Goal: Information Seeking & Learning: Learn about a topic

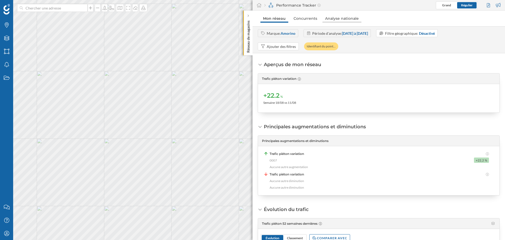
click at [344, 20] on link "Analyse nationale" at bounding box center [342, 18] width 39 height 8
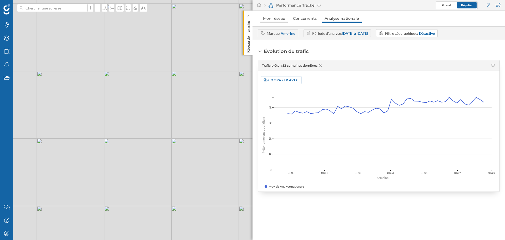
click at [277, 18] on link "Mon réseau" at bounding box center [274, 18] width 27 height 8
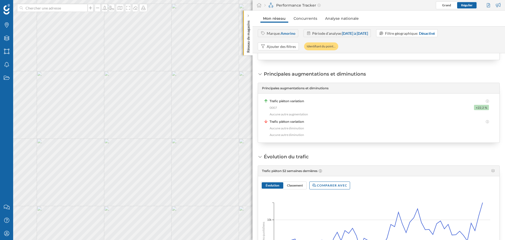
scroll to position [120, 0]
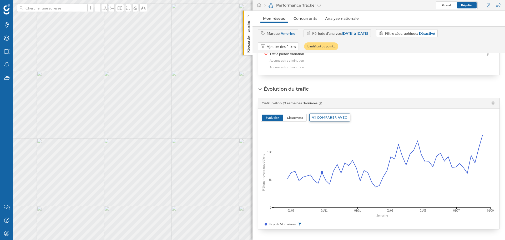
click at [329, 120] on div "Comparer avec" at bounding box center [330, 117] width 41 height 8
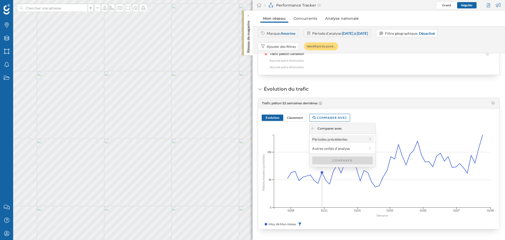
click at [369, 139] on icon at bounding box center [370, 139] width 5 height 4
click at [360, 139] on div "Année précédente" at bounding box center [342, 139] width 60 height 6
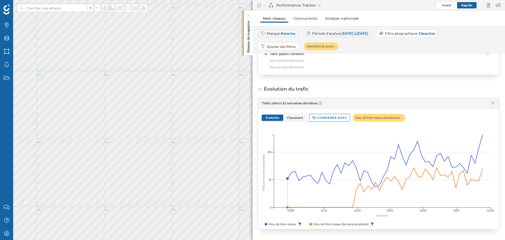
click at [285, 117] on span "Classement" at bounding box center [295, 118] width 22 height 6
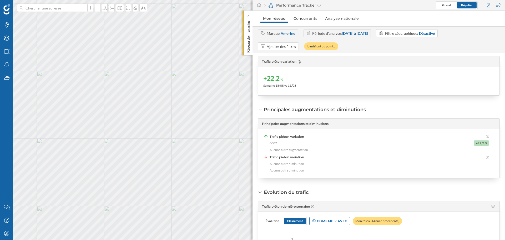
scroll to position [0, 0]
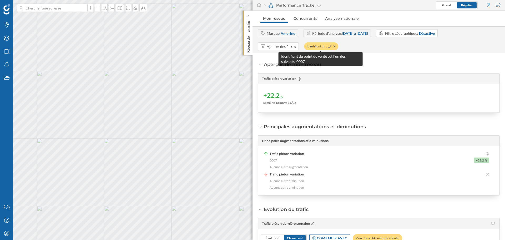
click at [332, 46] on div at bounding box center [331, 46] width 8 height 5
click at [335, 47] on icon at bounding box center [335, 46] width 2 height 3
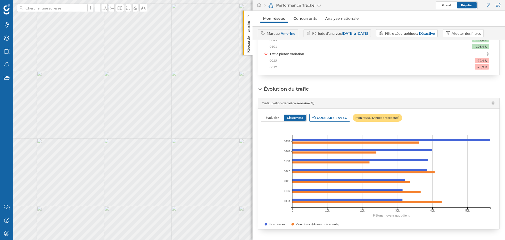
scroll to position [120, 0]
click at [274, 117] on span "Évolution" at bounding box center [273, 118] width 14 height 4
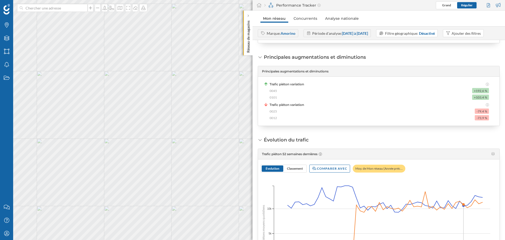
scroll to position [0, 0]
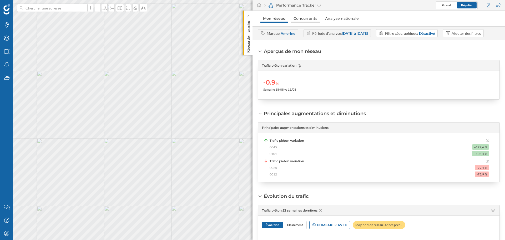
click at [307, 20] on link "Concurrents" at bounding box center [305, 18] width 29 height 8
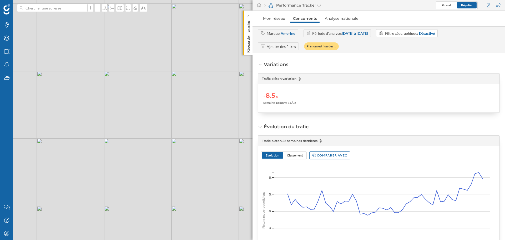
click at [289, 45] on div "Ajouter des filtres" at bounding box center [281, 47] width 29 height 6
click at [277, 47] on div "Ajouter des filtres" at bounding box center [281, 47] width 29 height 6
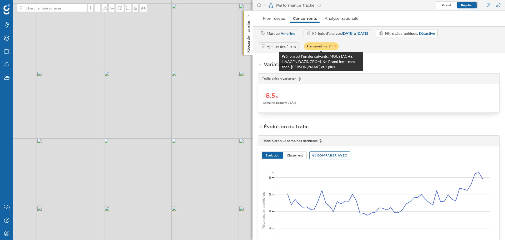
click at [335, 47] on icon at bounding box center [335, 46] width 2 height 2
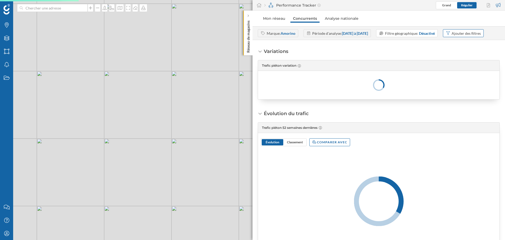
click at [452, 36] on div "Ajouter des filtres" at bounding box center [466, 34] width 29 height 6
click at [280, 69] on span "Prénom" at bounding box center [273, 68] width 30 height 6
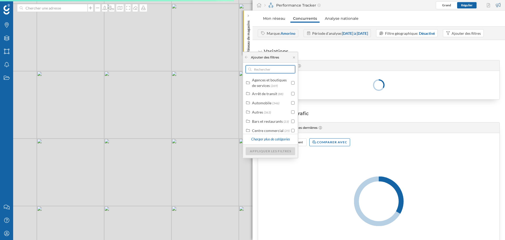
click at [275, 68] on input "text" at bounding box center [271, 69] width 38 height 8
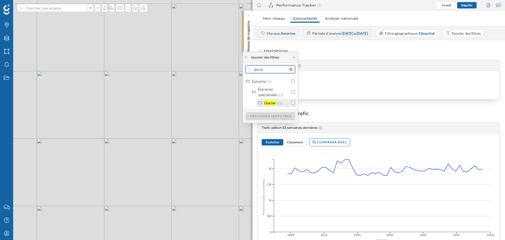
type input "glacier"
click at [267, 102] on div "Glacier" at bounding box center [270, 103] width 12 height 4
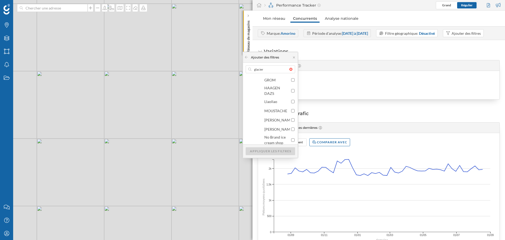
scroll to position [52, 0]
click at [276, 98] on label "HAAGEN DAZS" at bounding box center [278, 98] width 26 height 11
click at [280, 151] on div "Appliquer les filtres" at bounding box center [270, 151] width 49 height 8
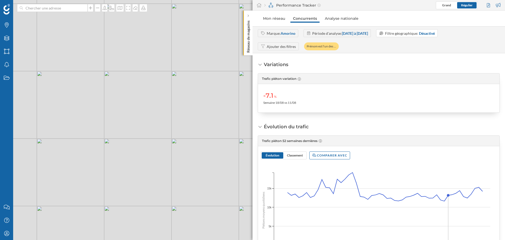
scroll to position [38, 0]
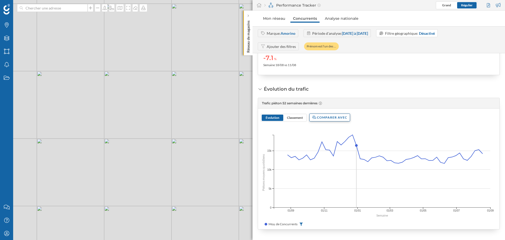
click at [339, 120] on div "Comparer avec" at bounding box center [330, 117] width 41 height 8
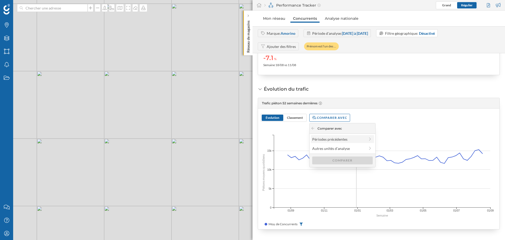
click at [371, 139] on icon at bounding box center [370, 139] width 5 height 4
click at [370, 139] on div "Année précédente" at bounding box center [342, 139] width 60 height 6
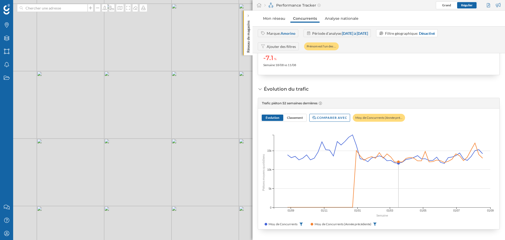
scroll to position [0, 0]
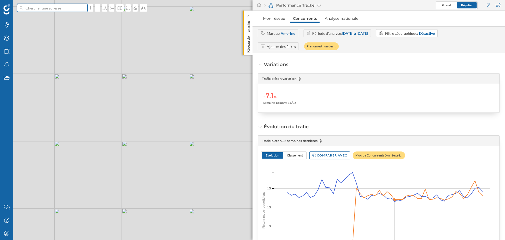
click at [31, 11] on input at bounding box center [52, 8] width 59 height 8
type input "[GEOGRAPHIC_DATA]"
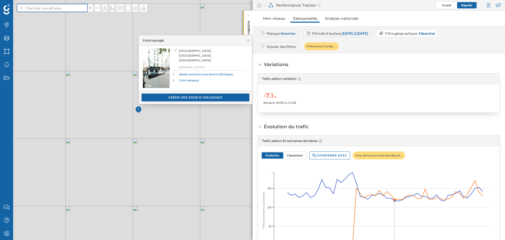
click at [53, 11] on input at bounding box center [52, 8] width 59 height 8
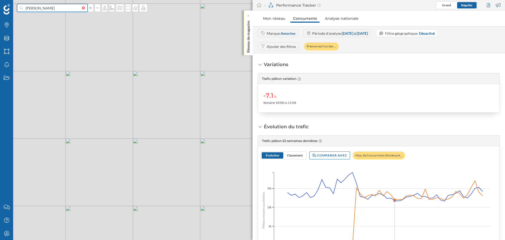
type input "[PERSON_NAME]"
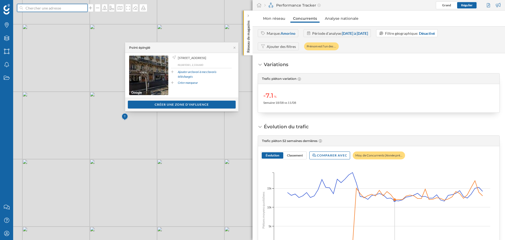
click at [59, 9] on input at bounding box center [52, 8] width 59 height 8
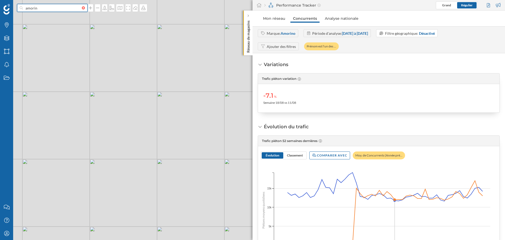
type input "amorino"
click at [82, 9] on div at bounding box center [85, 7] width 6 height 3
click at [82, 9] on input at bounding box center [52, 8] width 59 height 8
click at [61, 6] on input at bounding box center [52, 8] width 59 height 8
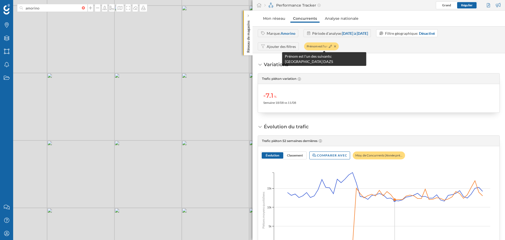
click at [336, 46] on div "Prénom est l'un des …" at bounding box center [321, 46] width 35 height 8
click at [336, 47] on icon at bounding box center [335, 46] width 2 height 2
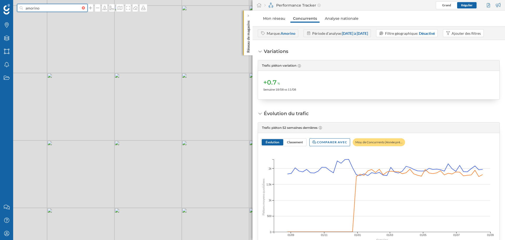
click at [59, 10] on input "amorino" at bounding box center [52, 8] width 59 height 8
type input "[PERSON_NAME]"
click at [60, 19] on icon "[GEOGRAPHIC_DATA], [GEOGRAPHIC_DATA], [GEOGRAPHIC_DATA]" at bounding box center [62, 20] width 70 height 10
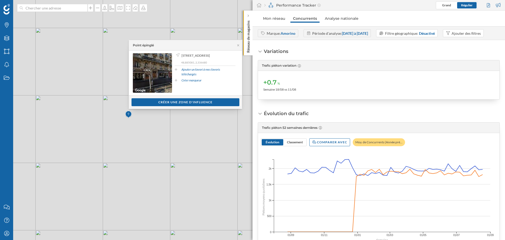
click at [221, 63] on div "[STREET_ADDRESS] 48,885081, 2,336680 Ajouter un favori à mes favoris téléchargé…" at bounding box center [205, 72] width 61 height 39
click at [148, 66] on span "[GEOGRAPHIC_DATA]" at bounding box center [152, 72] width 39 height 39
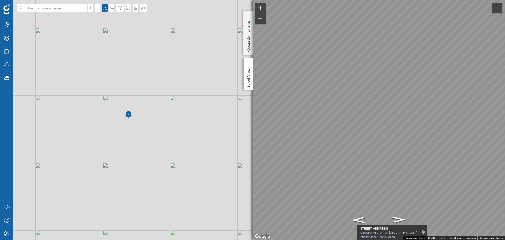
click at [258, 7] on button "Zoom avant" at bounding box center [260, 8] width 11 height 11
click at [261, 8] on button "Zoom avant" at bounding box center [260, 8] width 11 height 11
click at [259, 19] on button "Zoom arrière" at bounding box center [260, 18] width 11 height 11
click at [198, 38] on div "© Mapbox © OpenStreetMap Improve this map" at bounding box center [252, 120] width 505 height 240
click at [251, 39] on p "Réseau de magasins" at bounding box center [248, 35] width 5 height 34
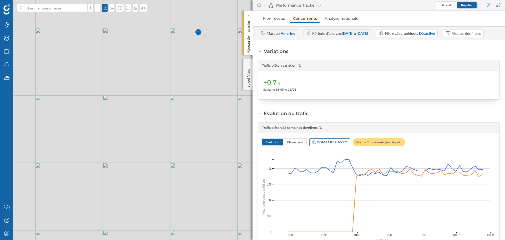
click at [63, 12] on div "© Mapbox © OpenStreetMap Improve this map" at bounding box center [252, 120] width 505 height 240
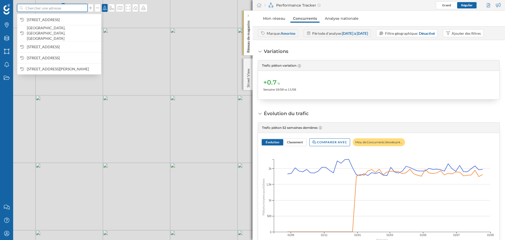
click at [63, 9] on input at bounding box center [52, 8] width 59 height 8
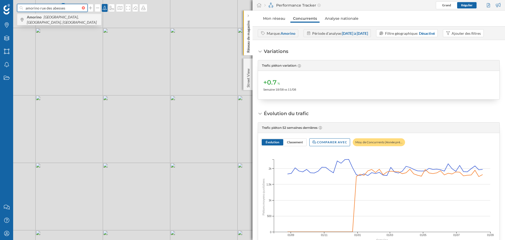
type input "amorino rue des abesses"
click at [45, 15] on div "Amorino [GEOGRAPHIC_DATA], [GEOGRAPHIC_DATA], [GEOGRAPHIC_DATA]" at bounding box center [59, 19] width 84 height 11
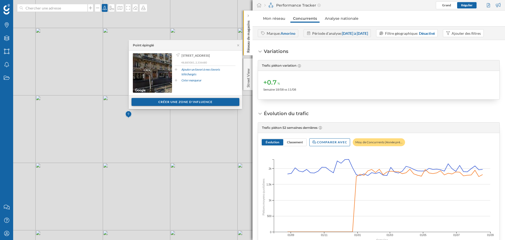
click at [163, 105] on div "Créer une zone d'influence" at bounding box center [186, 102] width 108 height 8
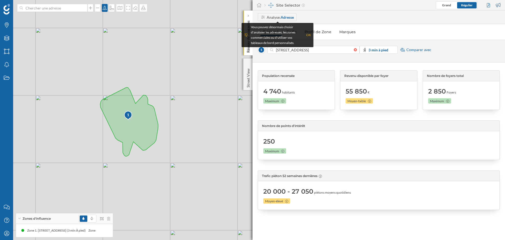
click at [240, 100] on div "1 © Mapbox © OpenStreetMap Improve this map" at bounding box center [252, 120] width 505 height 240
click at [307, 37] on div "OK" at bounding box center [308, 34] width 5 height 5
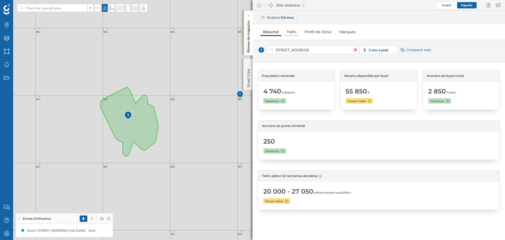
click at [291, 34] on link "Trafic" at bounding box center [291, 32] width 15 height 8
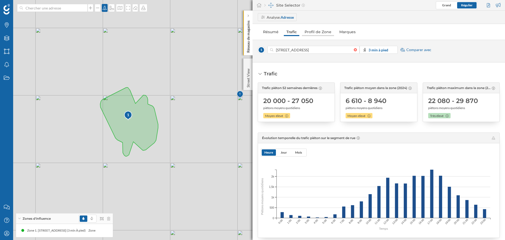
click at [321, 32] on link "Profil de Zone" at bounding box center [318, 32] width 32 height 8
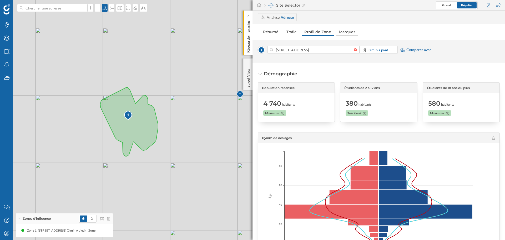
click at [349, 33] on link "Marques" at bounding box center [348, 32] width 22 height 8
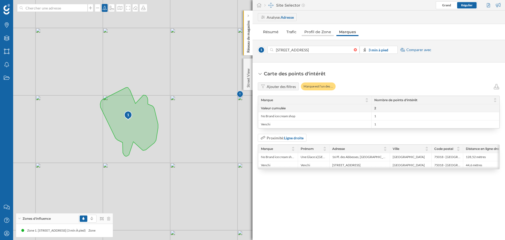
click at [324, 31] on link "Profil de Zone" at bounding box center [318, 32] width 32 height 8
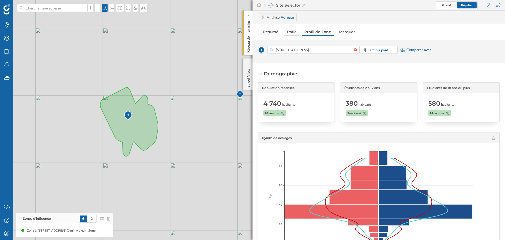
click at [288, 32] on link "Trafic" at bounding box center [291, 32] width 15 height 8
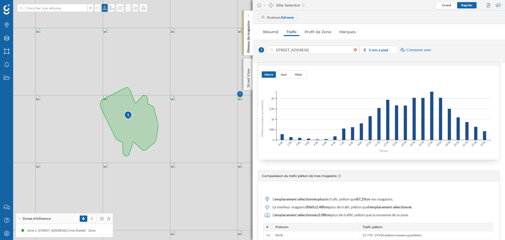
scroll to position [53, 0]
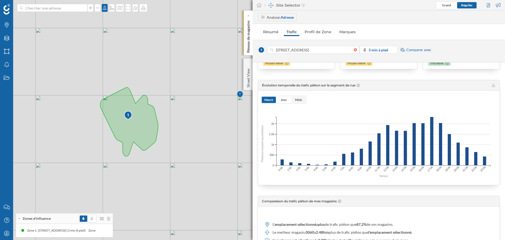
click at [299, 102] on span "Mois" at bounding box center [299, 100] width 14 height 6
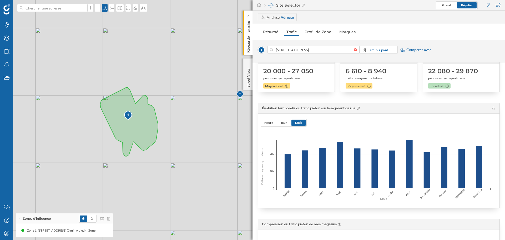
scroll to position [0, 0]
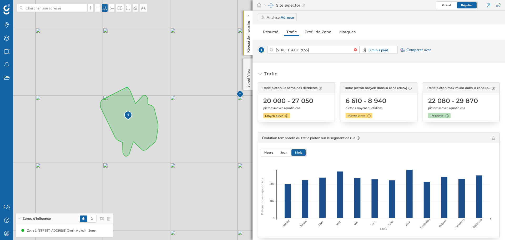
click at [250, 44] on p "Réseau de magasins" at bounding box center [248, 35] width 5 height 34
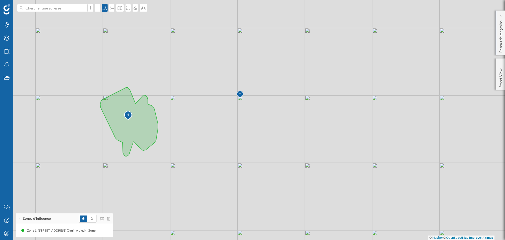
click at [502, 47] on p "Réseau de magasins" at bounding box center [501, 35] width 5 height 34
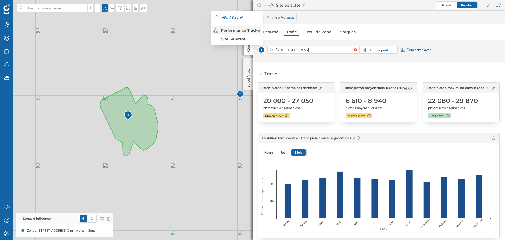
click at [248, 29] on div "Performance Tracker" at bounding box center [236, 30] width 46 height 5
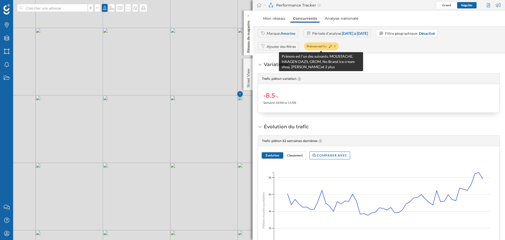
click at [335, 47] on icon at bounding box center [335, 46] width 2 height 2
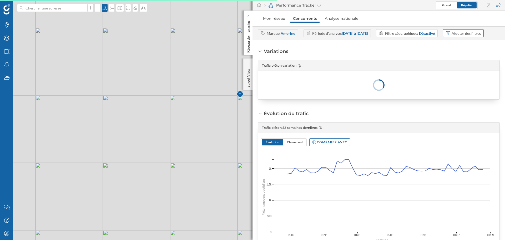
click at [452, 36] on div "Ajouter des filtres" at bounding box center [466, 34] width 29 height 6
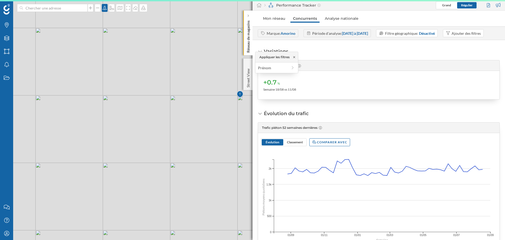
click at [294, 58] on icon at bounding box center [294, 57] width 4 height 3
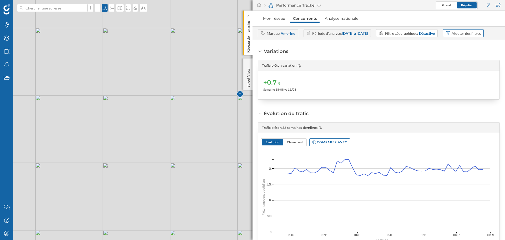
click at [452, 36] on div "Ajouter des filtres" at bounding box center [466, 34] width 29 height 6
click at [280, 65] on span "Prénom" at bounding box center [273, 68] width 30 height 6
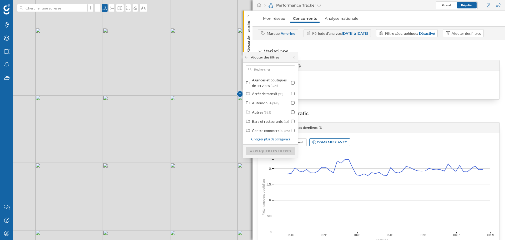
click at [342, 61] on div "Variations Trafic piéton variation +0.7 % Semaine 18/08 vs 11/08" at bounding box center [379, 74] width 242 height 52
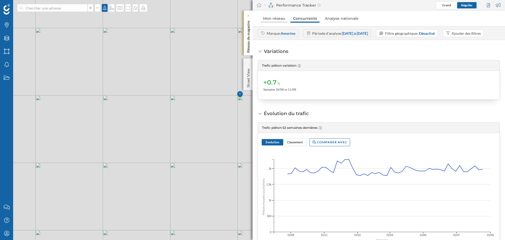
click at [268, 17] on link "Mon réseau" at bounding box center [274, 18] width 27 height 8
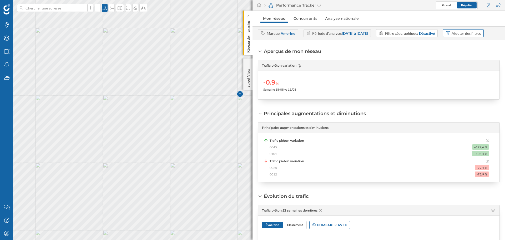
click at [452, 36] on div "Ajouter des filtres" at bounding box center [466, 34] width 29 height 6
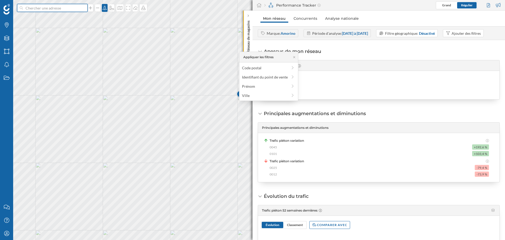
click at [63, 11] on input at bounding box center [52, 8] width 59 height 8
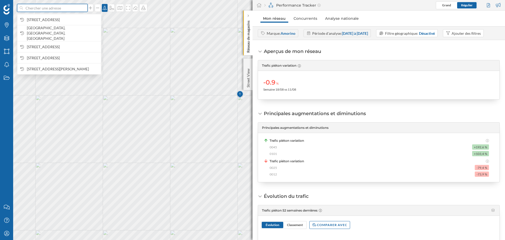
click at [56, 8] on input at bounding box center [52, 8] width 59 height 8
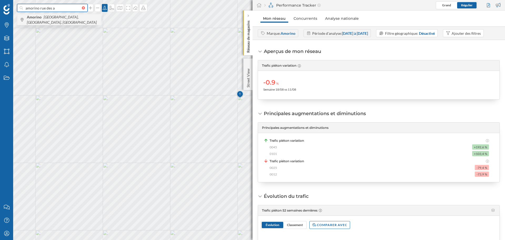
type input "amorino rue des a"
click at [45, 19] on icon "[GEOGRAPHIC_DATA], [GEOGRAPHIC_DATA], [GEOGRAPHIC_DATA]" at bounding box center [62, 20] width 70 height 10
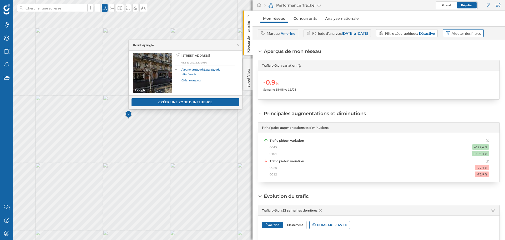
click at [452, 36] on div "Ajouter des filtres" at bounding box center [466, 34] width 29 height 6
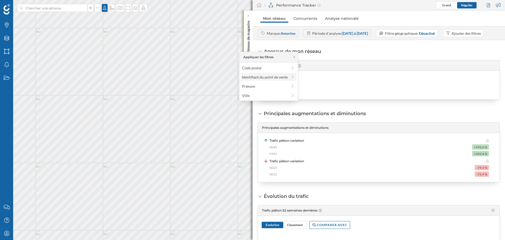
click at [290, 78] on div "Identifiant du point de vente" at bounding box center [268, 77] width 53 height 6
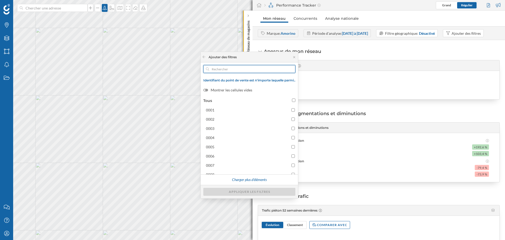
click at [229, 67] on input "text" at bounding box center [249, 69] width 81 height 8
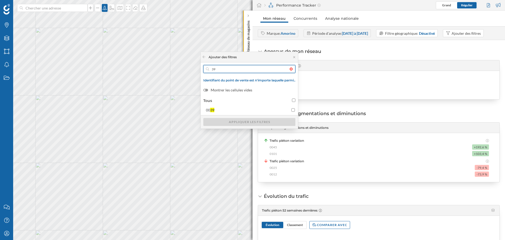
type input "3"
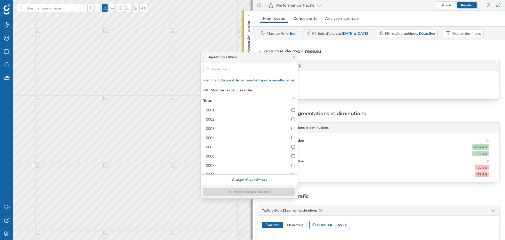
click at [224, 73] on div "Ajouter des filtres Identifiant du point de vente est n'importe laquelle parmi.…" at bounding box center [249, 125] width 97 height 146
click at [225, 70] on input "text" at bounding box center [249, 69] width 81 height 8
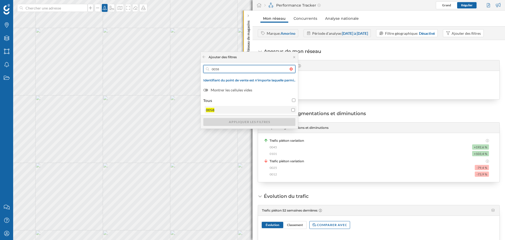
type input "0058"
click at [293, 109] on input "0058" at bounding box center [293, 109] width 3 height 3
checkbox input "true"
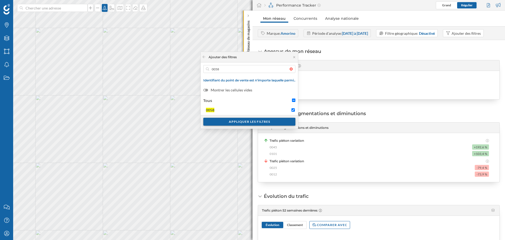
click at [280, 121] on div "Appliquer les filtres" at bounding box center [249, 122] width 92 height 8
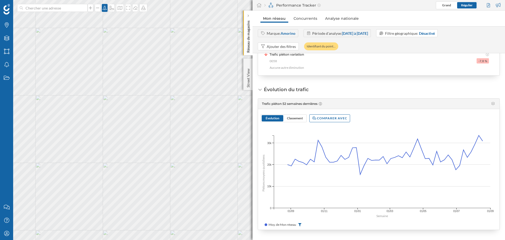
scroll to position [120, 0]
click at [341, 119] on div "Comparer avec" at bounding box center [330, 117] width 41 height 8
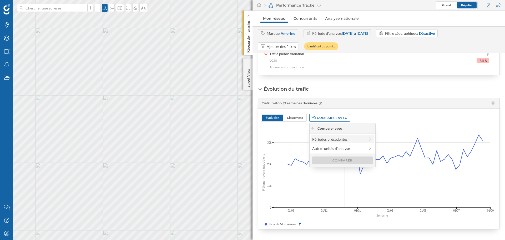
click at [370, 140] on icon at bounding box center [370, 138] width 2 height 3
click at [362, 138] on div "Année précédente" at bounding box center [342, 139] width 60 height 6
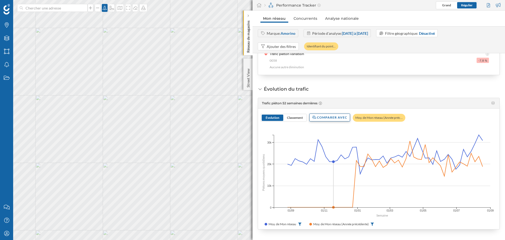
click at [341, 117] on div "Comparer avec" at bounding box center [330, 117] width 41 height 8
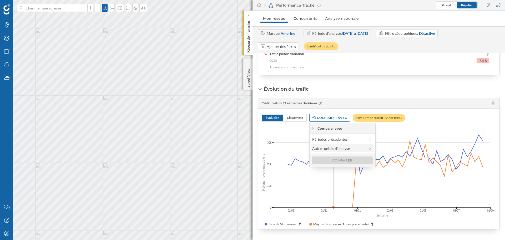
click at [368, 147] on icon at bounding box center [370, 148] width 5 height 4
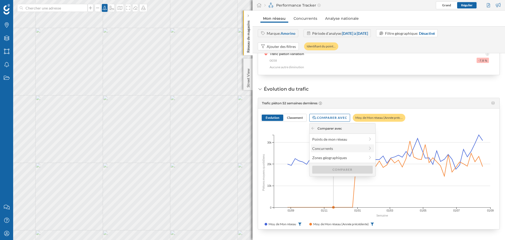
click at [370, 149] on icon at bounding box center [370, 148] width 5 height 4
click at [369, 150] on div at bounding box center [370, 149] width 5 height 6
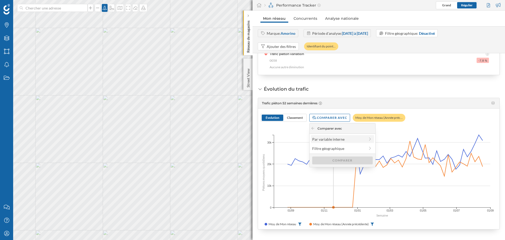
click at [371, 140] on icon at bounding box center [370, 139] width 5 height 4
click at [346, 138] on span "Prénom" at bounding box center [338, 139] width 53 height 6
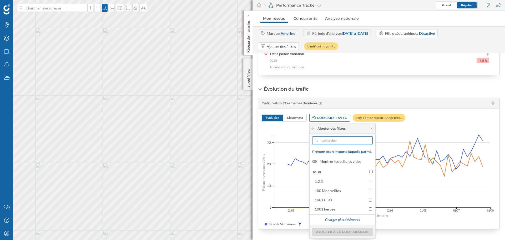
click at [341, 141] on input "text" at bounding box center [342, 140] width 49 height 8
type input "no"
click at [373, 129] on icon at bounding box center [372, 128] width 4 height 3
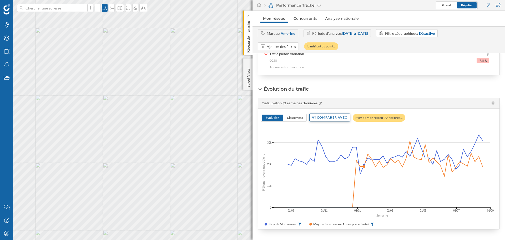
click at [345, 117] on div "Comparer avec" at bounding box center [330, 117] width 41 height 8
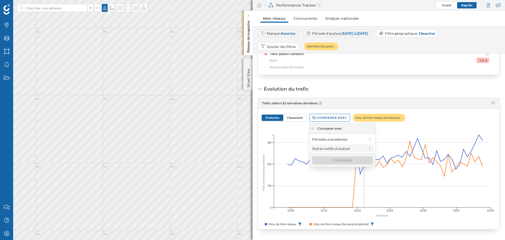
click at [369, 150] on icon at bounding box center [370, 148] width 5 height 4
click at [372, 157] on icon at bounding box center [370, 158] width 5 height 4
click at [370, 150] on icon at bounding box center [370, 148] width 5 height 4
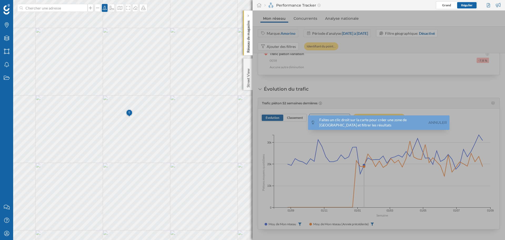
click at [128, 117] on img at bounding box center [129, 113] width 7 height 11
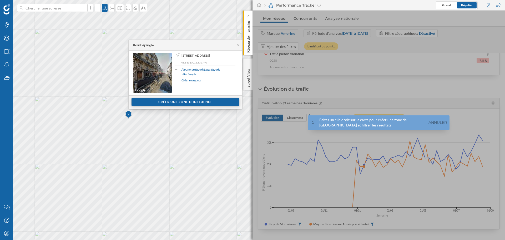
click at [168, 99] on div "Créer une zone d'influence" at bounding box center [186, 102] width 108 height 8
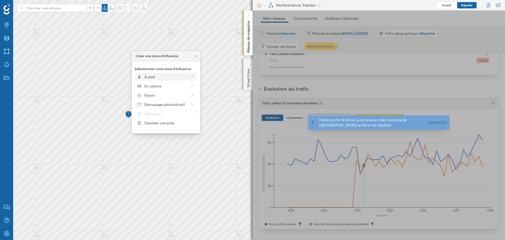
click at [176, 75] on div "À pied" at bounding box center [166, 77] width 43 height 6
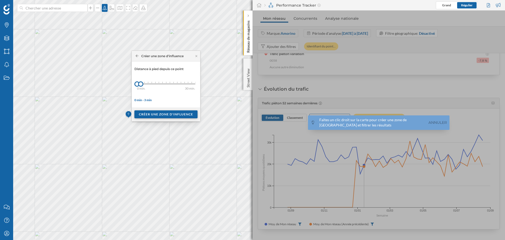
click at [183, 114] on div "Créer une zone d'influence" at bounding box center [166, 114] width 63 height 8
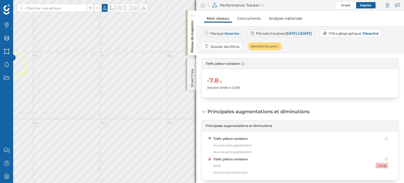
scroll to position [15, 0]
